Goal: Information Seeking & Learning: Understand process/instructions

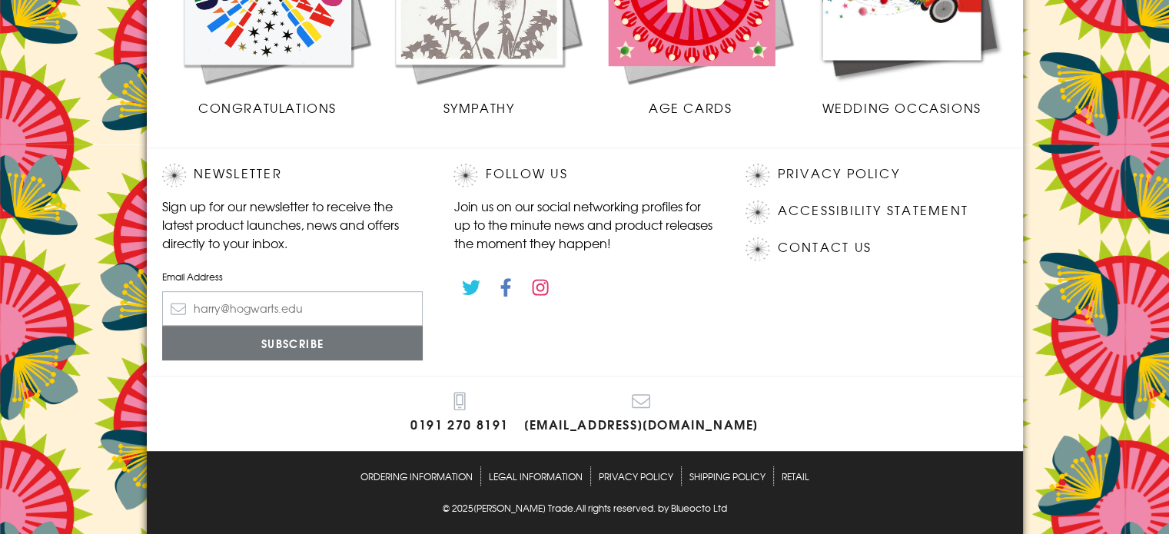
scroll to position [783, 0]
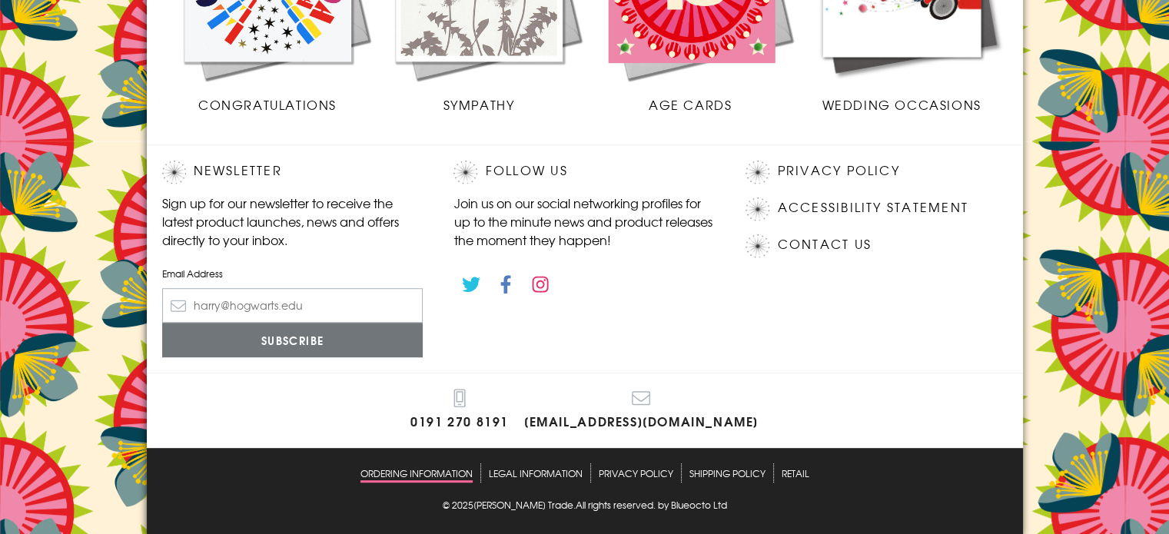
click at [420, 470] on link "Ordering Information" at bounding box center [416, 472] width 112 height 19
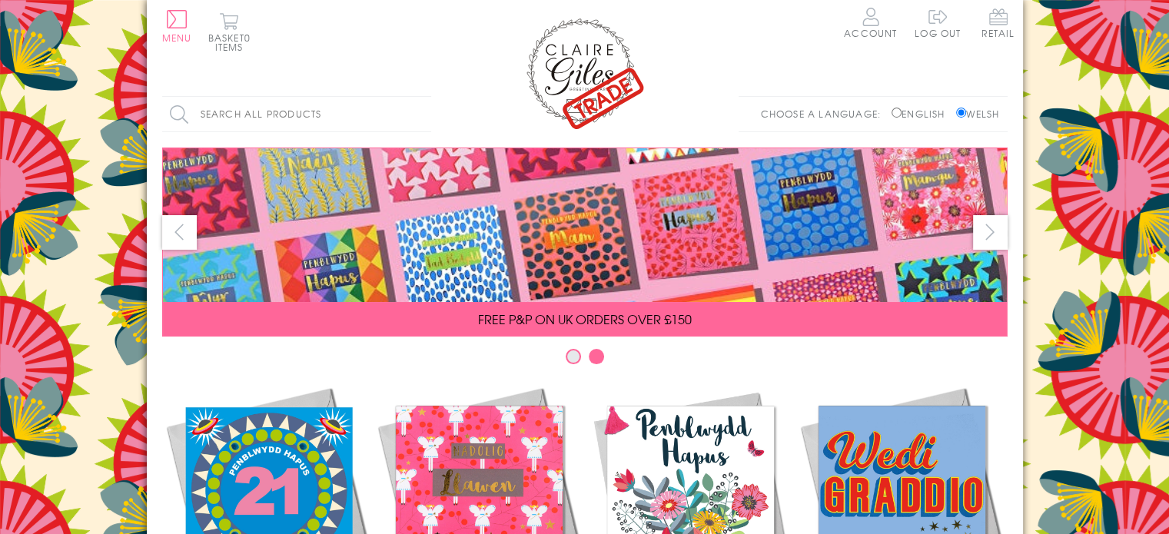
click at [891, 110] on input "English" at bounding box center [896, 113] width 10 height 10
radio input "true"
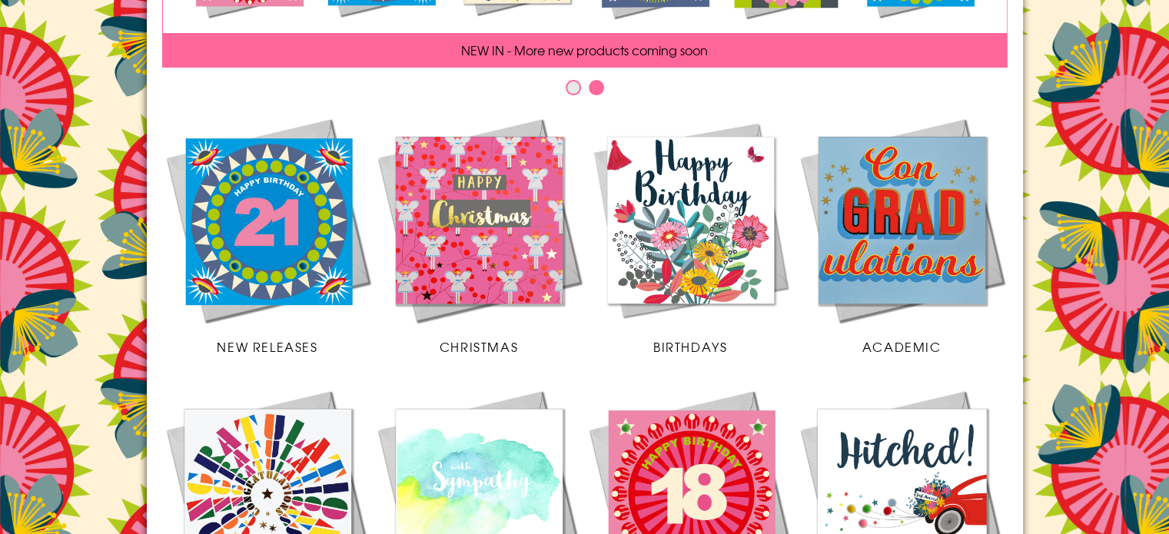
scroll to position [290, 0]
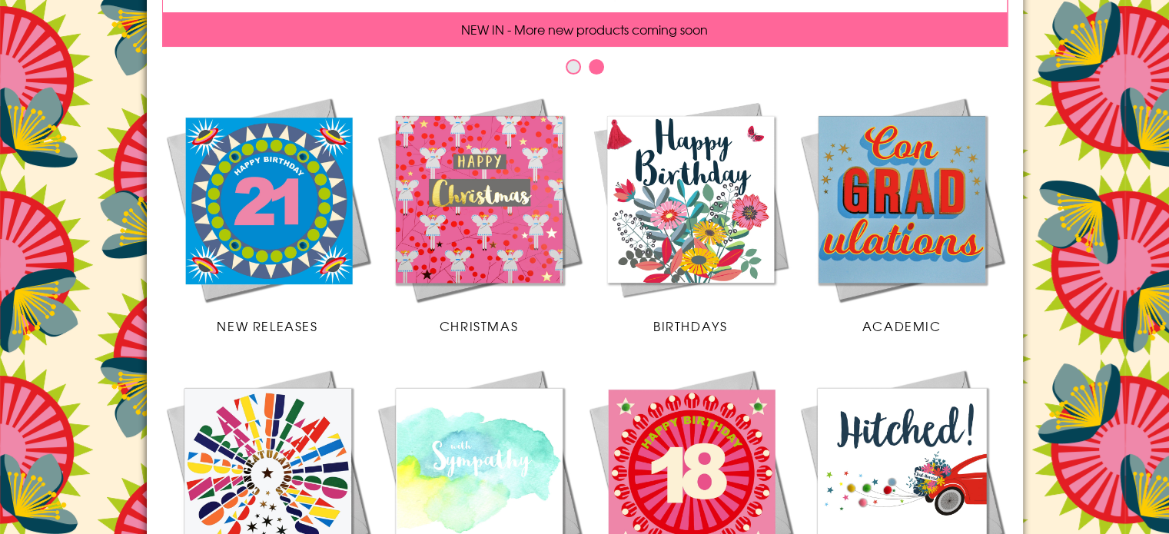
click at [499, 167] on img at bounding box center [478, 199] width 211 height 211
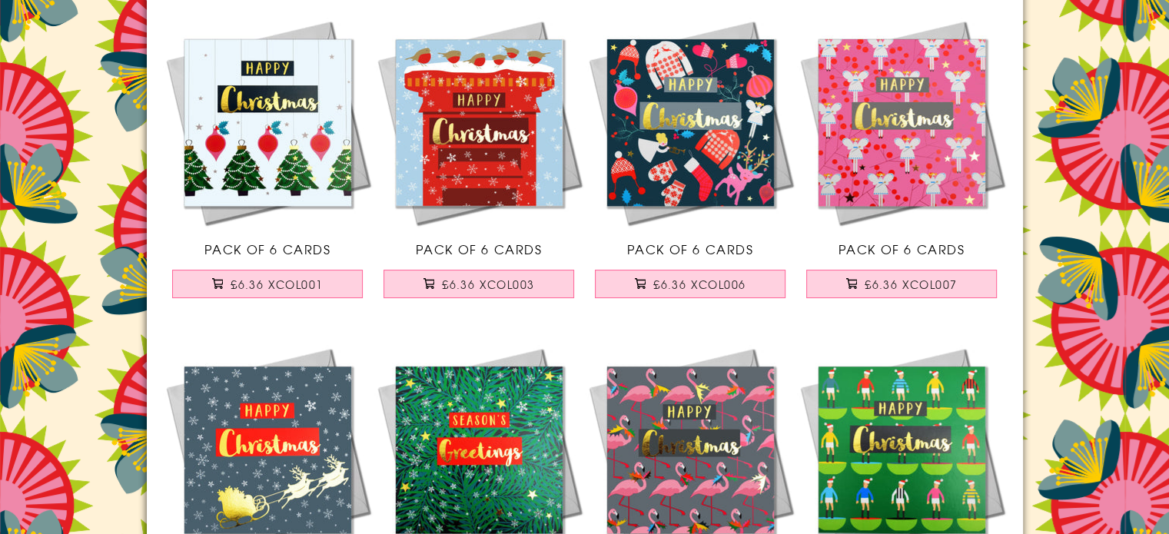
scroll to position [231, 0]
